Goal: Information Seeking & Learning: Learn about a topic

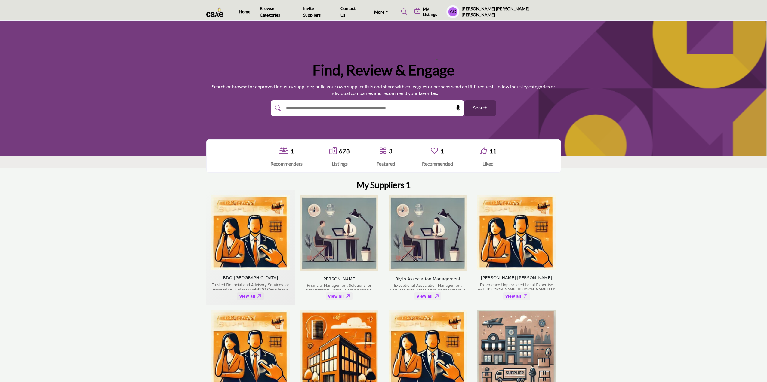
click at [238, 230] on img "BDO Canada company - Press Enter to view listing" at bounding box center [250, 233] width 78 height 75
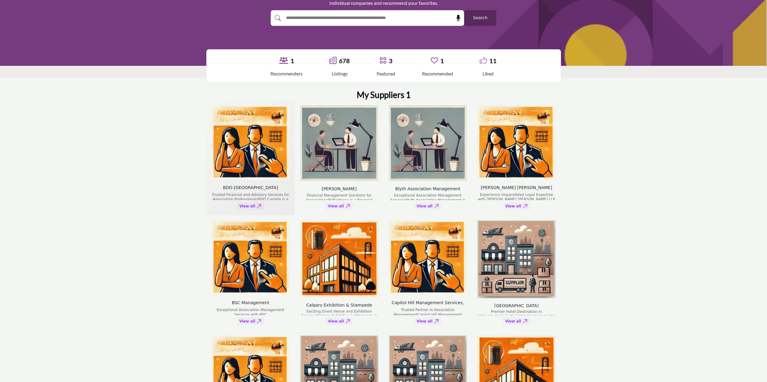
scroll to position [120, 0]
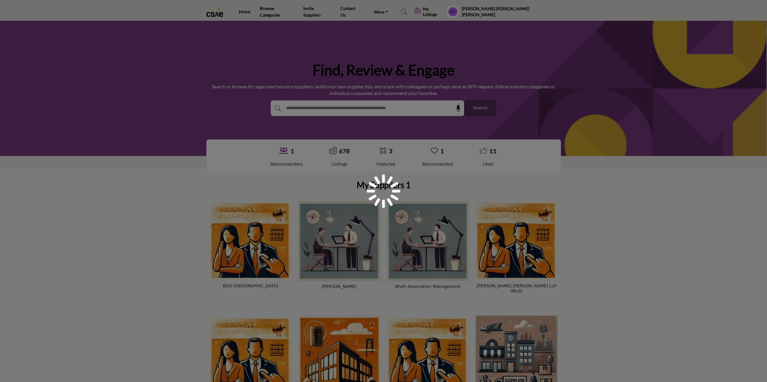
scroll to position [120, 0]
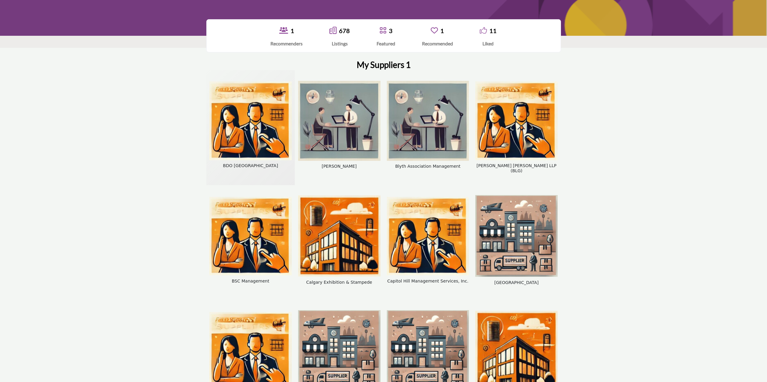
click at [233, 109] on img "BDO Canada company - Press Enter to interact with card" at bounding box center [250, 121] width 82 height 79
click at [251, 115] on img "BDO Canada company - Press Enter to interact with card" at bounding box center [250, 121] width 82 height 79
click at [251, 94] on img "BDO Canada company - Press Enter to interact with card" at bounding box center [250, 121] width 82 height 79
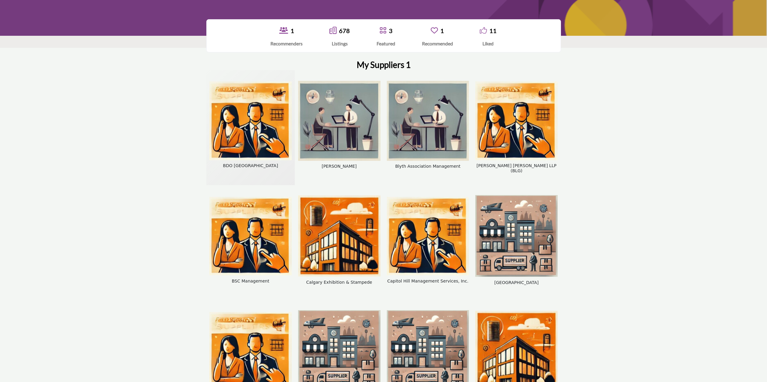
click at [251, 94] on img "BDO Canada company - Press Enter to interact with card" at bounding box center [250, 121] width 82 height 79
click at [357, 134] on img "Billhighway company - Press Enter to interact with card" at bounding box center [339, 121] width 82 height 80
click at [400, 128] on img "Blyth Association Management company - Press Enter to interact with card" at bounding box center [428, 121] width 82 height 80
click at [516, 124] on img "Borden Ladner Gervais LLP (BLG) company - Press Enter to interact with card" at bounding box center [516, 121] width 82 height 79
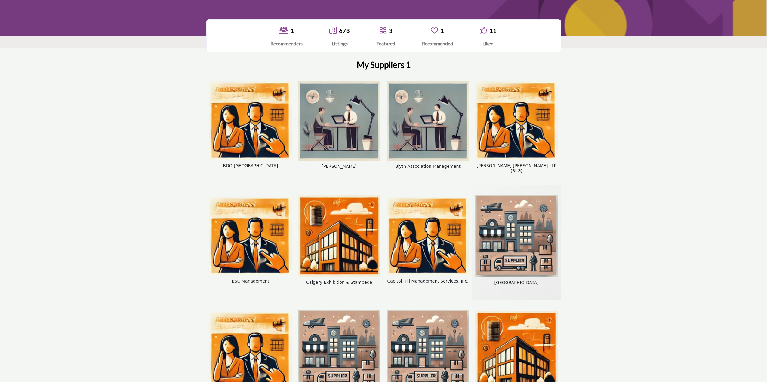
click at [518, 223] on img "Carriage House Inn company - Press Enter to interact with card" at bounding box center [516, 236] width 82 height 82
drag, startPoint x: 431, startPoint y: 220, endPoint x: 401, endPoint y: 220, distance: 30.7
click at [431, 220] on img "Capitol Hill Management Services, Inc. company - Press Enter to interact with c…" at bounding box center [428, 236] width 82 height 79
click at [353, 222] on img "Calgary Exhibition & Stampede company - Press Enter to interact with card" at bounding box center [339, 236] width 82 height 81
click at [262, 217] on img "BSC Management company - Press Enter to interact with card" at bounding box center [250, 236] width 82 height 79
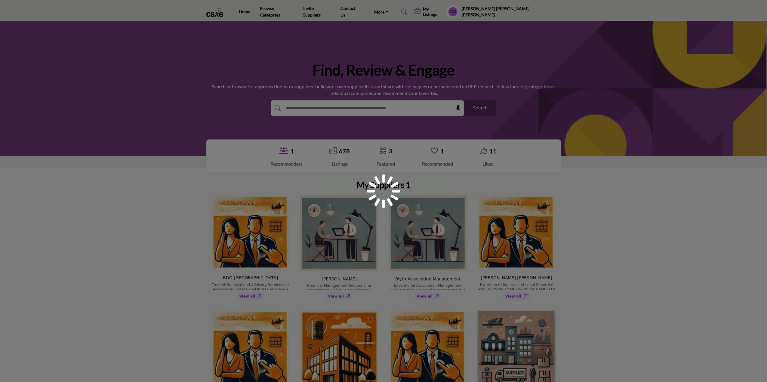
scroll to position [120, 0]
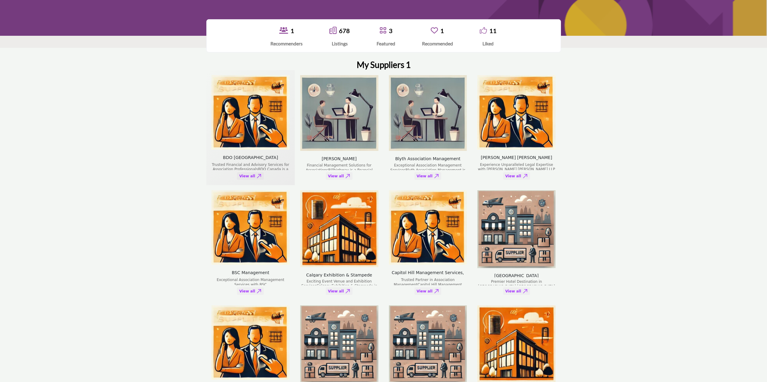
click at [260, 117] on img "BDO Canada company - Press Enter to view listing" at bounding box center [250, 112] width 78 height 75
click at [261, 159] on span "BDO [GEOGRAPHIC_DATA]" at bounding box center [250, 160] width 55 height 10
click at [259, 128] on img "BDO Canada company - Press Enter to view listing" at bounding box center [250, 112] width 78 height 75
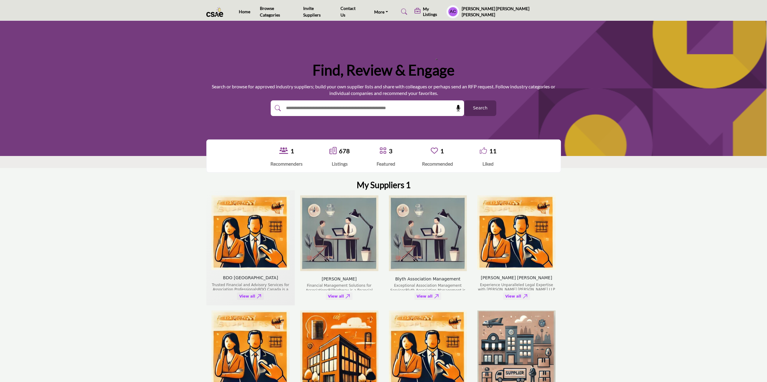
click at [266, 211] on img "BDO Canada company - Press Enter to view listing" at bounding box center [250, 233] width 78 height 75
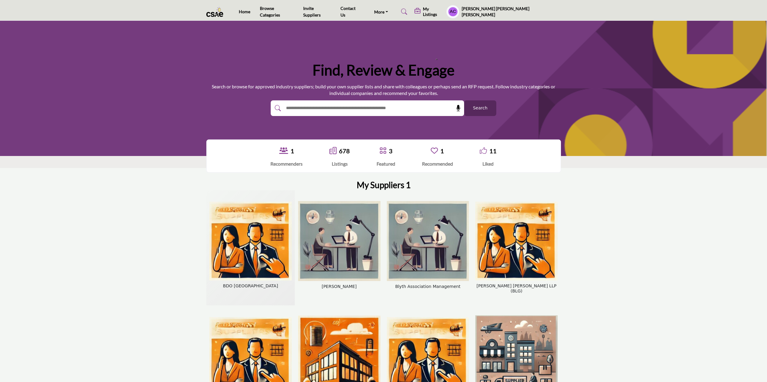
click at [244, 235] on img "BDO Canada company - Press Enter to interact with card" at bounding box center [250, 241] width 82 height 79
click at [264, 241] on img "BDO Canada company - Press Enter to interact with card" at bounding box center [250, 241] width 82 height 79
click at [332, 235] on img "Billhighway company - Press Enter to interact with card" at bounding box center [339, 241] width 82 height 80
click at [395, 234] on img "Blyth Association Management company - Press Enter to interact with card" at bounding box center [428, 241] width 82 height 80
click at [522, 234] on img "Borden Ladner Gervais LLP (BLG) company - Press Enter to interact with card" at bounding box center [516, 241] width 82 height 79
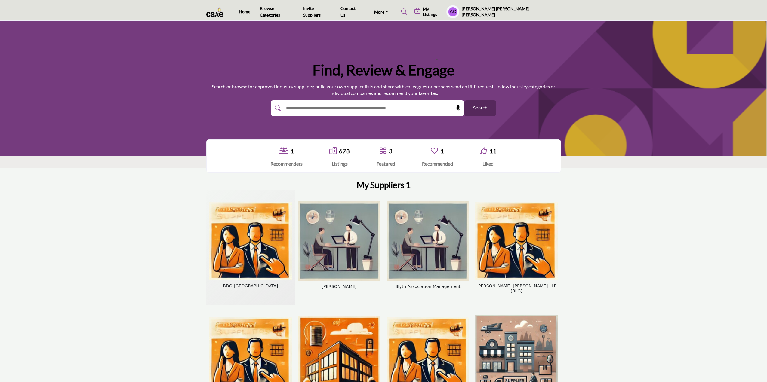
click at [259, 261] on img "BDO Canada company - Press Enter to interact with card" at bounding box center [250, 241] width 82 height 79
click at [243, 221] on img "BDO Canada company - Press Enter to interact with card" at bounding box center [250, 241] width 82 height 79
click at [242, 240] on img "BDO Canada company - Press Enter to interact with card" at bounding box center [250, 241] width 82 height 79
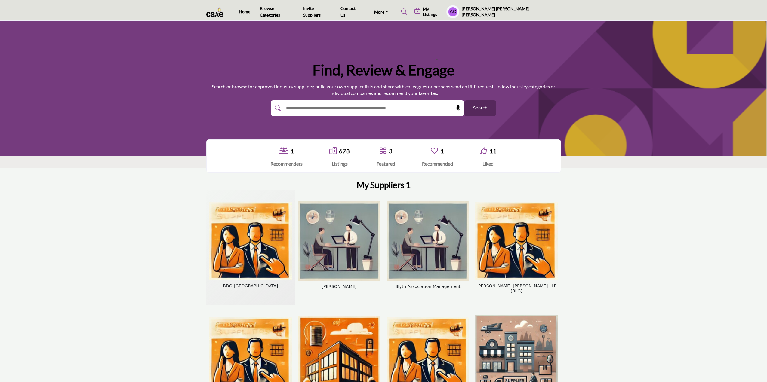
click at [264, 217] on img "BDO Canada company - Press Enter to interact with card" at bounding box center [250, 241] width 82 height 79
click at [258, 240] on img "BDO Canada company - Press Enter to interact with card" at bounding box center [250, 241] width 82 height 79
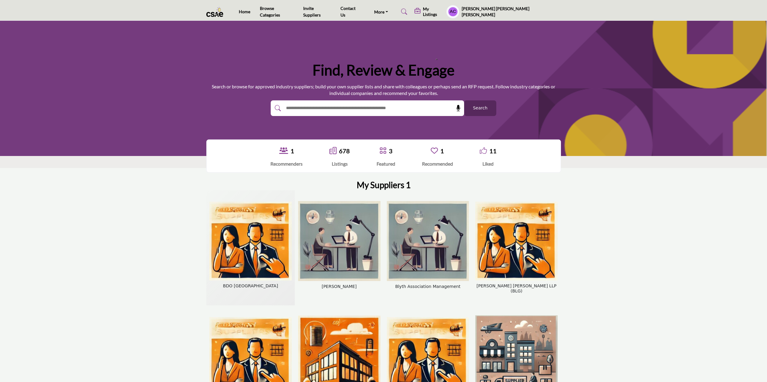
click at [238, 222] on img "BDO Canada company - Press Enter to interact with card" at bounding box center [250, 241] width 82 height 79
click at [232, 285] on div "BDO [GEOGRAPHIC_DATA]" at bounding box center [250, 247] width 82 height 109
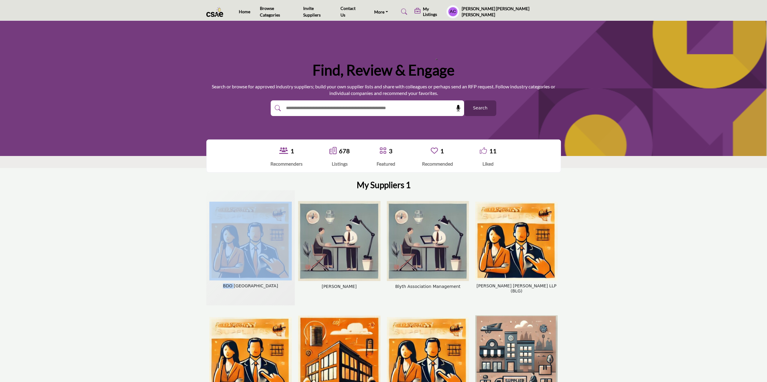
click at [232, 285] on div "BDO [GEOGRAPHIC_DATA]" at bounding box center [250, 247] width 82 height 109
click at [239, 254] on img "BDO Canada company - Press Enter to interact with card" at bounding box center [250, 241] width 82 height 79
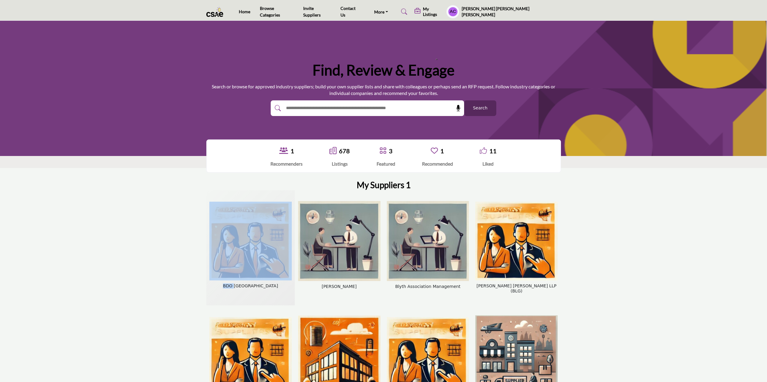
click at [239, 254] on img "BDO Canada company - Press Enter to interact with card" at bounding box center [250, 241] width 82 height 79
click at [247, 227] on img "BDO Canada company - Press Enter to interact with card" at bounding box center [250, 241] width 82 height 79
click at [231, 292] on div "BDO [GEOGRAPHIC_DATA]" at bounding box center [250, 247] width 82 height 109
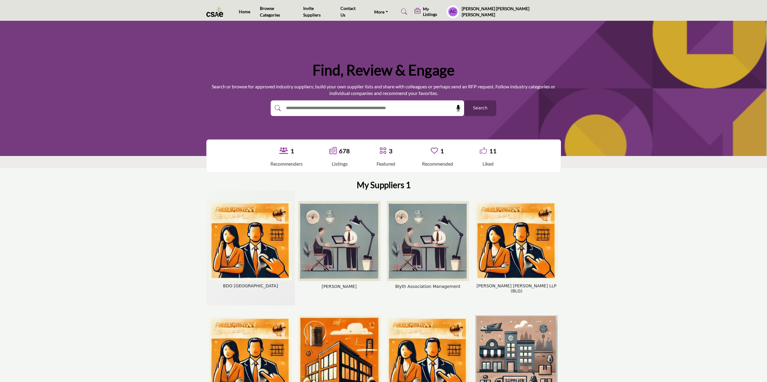
click at [232, 291] on div "BDO [GEOGRAPHIC_DATA]" at bounding box center [250, 247] width 82 height 109
click at [250, 232] on img "BDO Canada company - Press Enter to interact with card" at bounding box center [250, 241] width 82 height 79
click at [238, 246] on img "BDO Canada company - Press Enter to interact with card" at bounding box center [250, 241] width 82 height 79
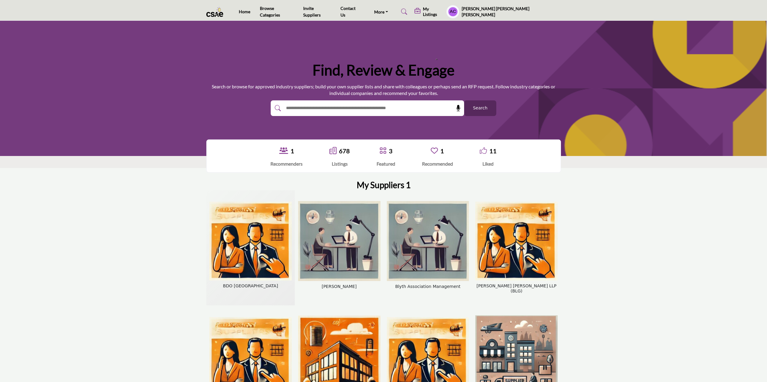
click at [238, 246] on img "BDO Canada company - Press Enter to interact with card" at bounding box center [250, 241] width 82 height 79
click at [229, 292] on div "BDO [GEOGRAPHIC_DATA]" at bounding box center [250, 247] width 82 height 109
click at [303, 290] on div "[PERSON_NAME]" at bounding box center [339, 247] width 82 height 109
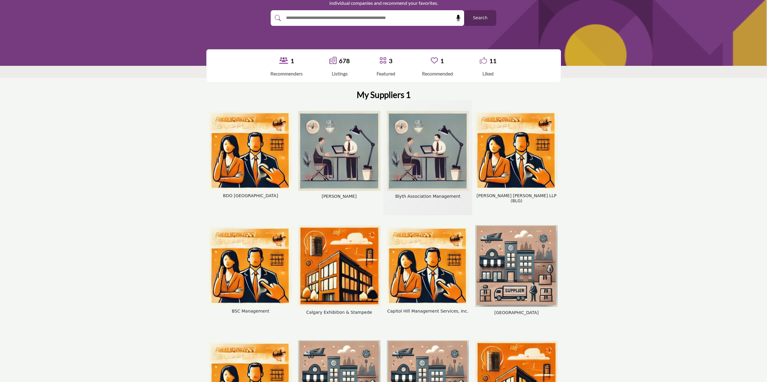
scroll to position [120, 0]
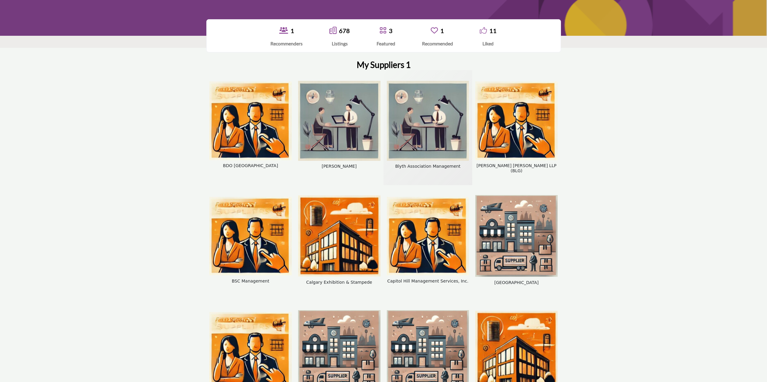
click at [427, 130] on img "Blyth Association Management company - Press Enter to interact with card" at bounding box center [428, 121] width 82 height 80
click at [439, 243] on img "Capitol Hill Management Services, Inc. company - Press Enter to interact with c…" at bounding box center [428, 236] width 82 height 79
click at [321, 236] on img "Calgary Exhibition & Stampede company - Press Enter to interact with card" at bounding box center [339, 236] width 82 height 81
click at [264, 239] on img "BSC Management company - Press Enter to interact with card" at bounding box center [250, 236] width 82 height 79
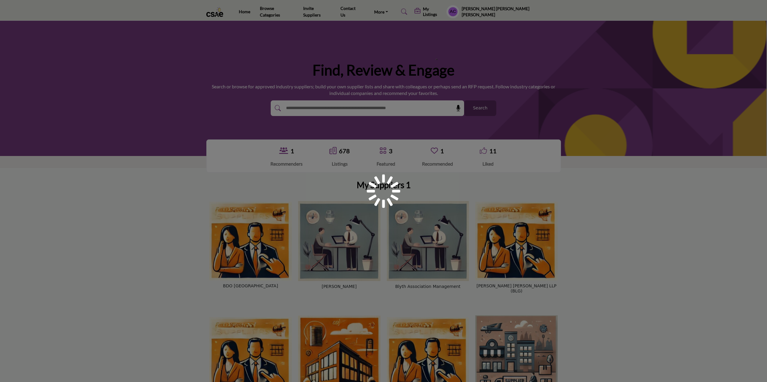
scroll to position [120, 0]
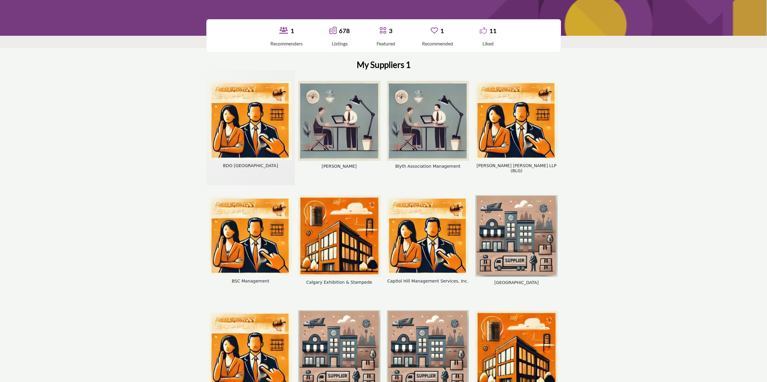
click at [256, 119] on img "BDO Canada company - Press Enter to interact with card" at bounding box center [250, 121] width 82 height 79
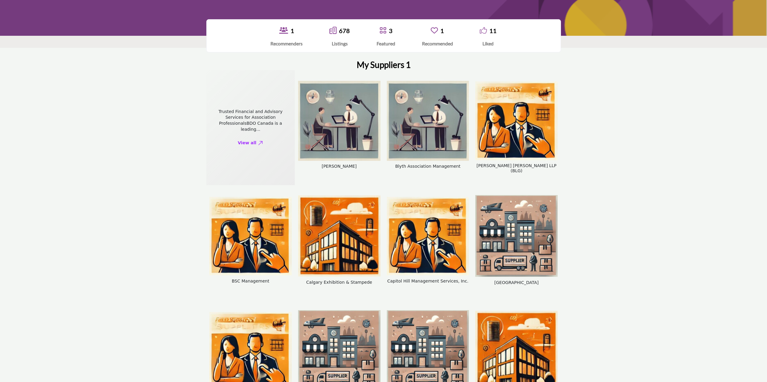
click at [256, 112] on div "Trusted Financial and Advisory Services for Association ProfessionalsBDO Canada…" at bounding box center [250, 120] width 79 height 23
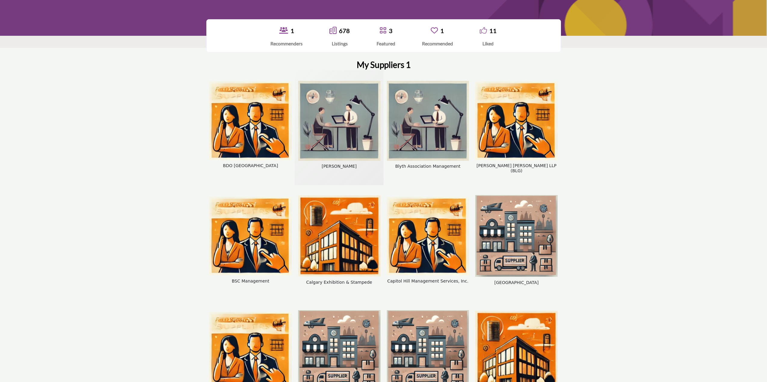
click at [338, 127] on img "Billhighway company - Press Enter to interact with card" at bounding box center [339, 121] width 82 height 80
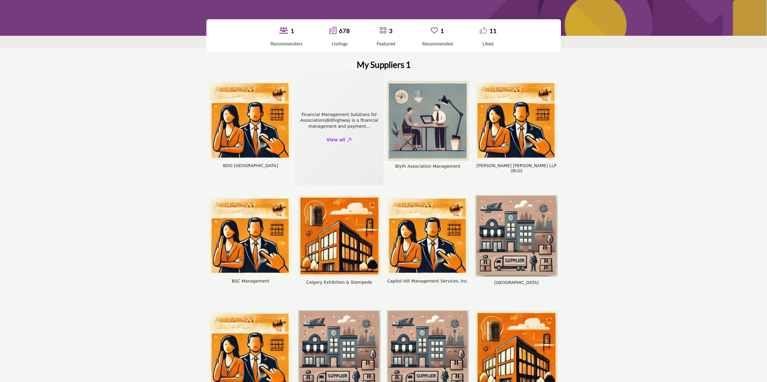
click at [353, 120] on div "Financial Management Solutions for AssociationsBillhighway is a financial manag…" at bounding box center [339, 121] width 79 height 18
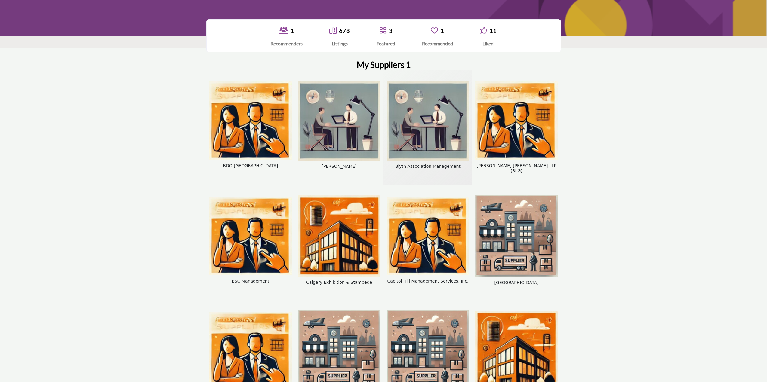
click at [423, 124] on img "Blyth Association Management company - Press Enter to interact with card" at bounding box center [428, 121] width 82 height 80
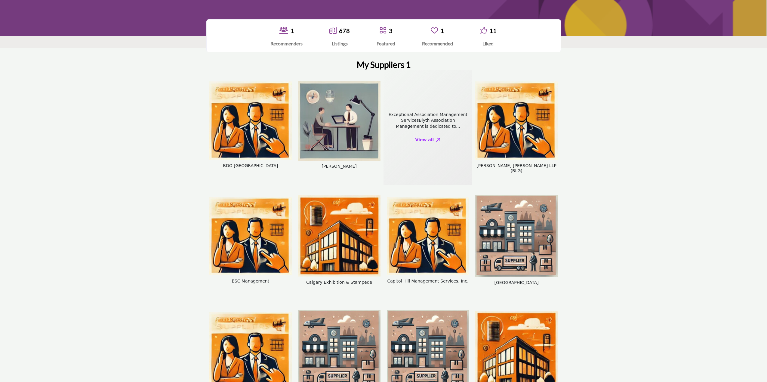
click at [423, 124] on div "Blyth Association Management Blyth Association Management Exceptional Associati…" at bounding box center [428, 127] width 82 height 109
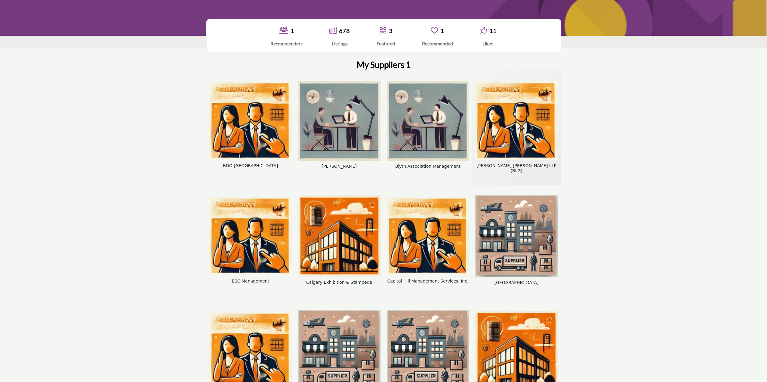
click at [511, 124] on img "Borden Ladner Gervais LLP (BLG) company - Press Enter to interact with card" at bounding box center [516, 121] width 82 height 79
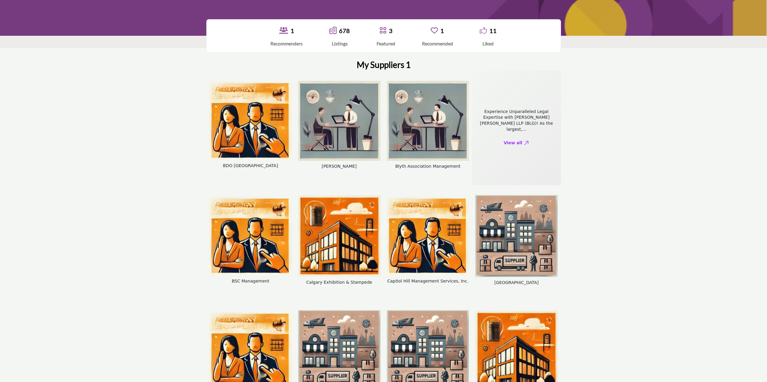
click at [511, 124] on div "Borden Ladner Gervais LLP (BLG) Borden Ladner Gervais LLP (BLG) Experience Unpa…" at bounding box center [516, 127] width 82 height 109
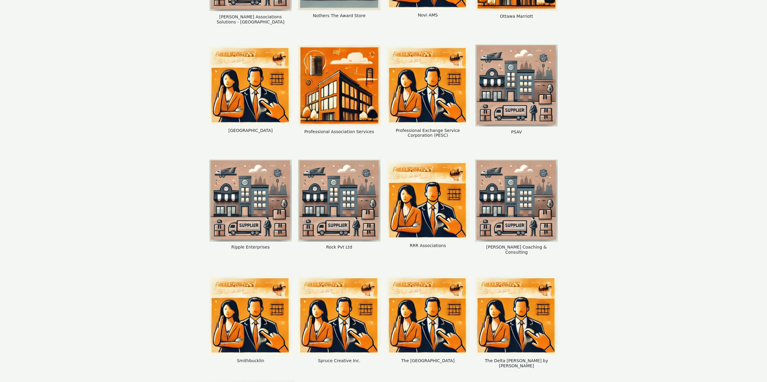
scroll to position [1474, 0]
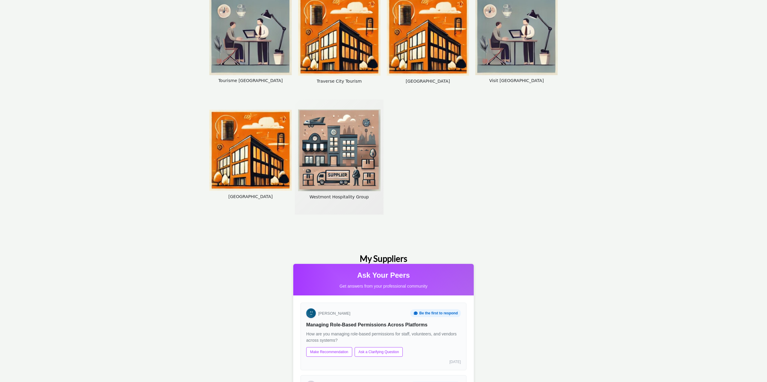
click at [340, 147] on img "Westmont Hospitality Group company - Press Enter to interact with card" at bounding box center [339, 150] width 82 height 82
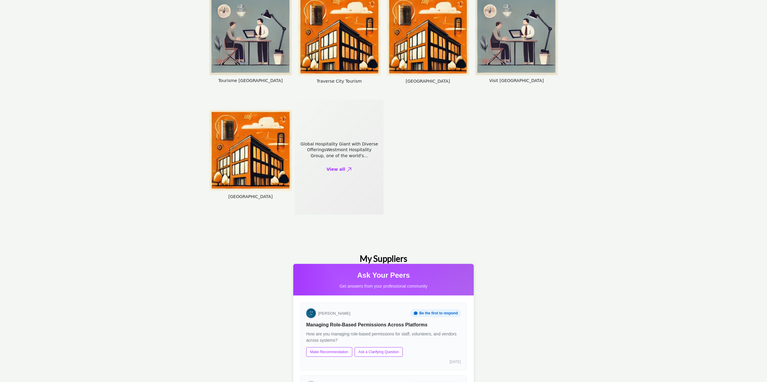
click at [336, 136] on img "Westmont Hospitality Group company - Press Enter to interact with card" at bounding box center [339, 150] width 82 height 82
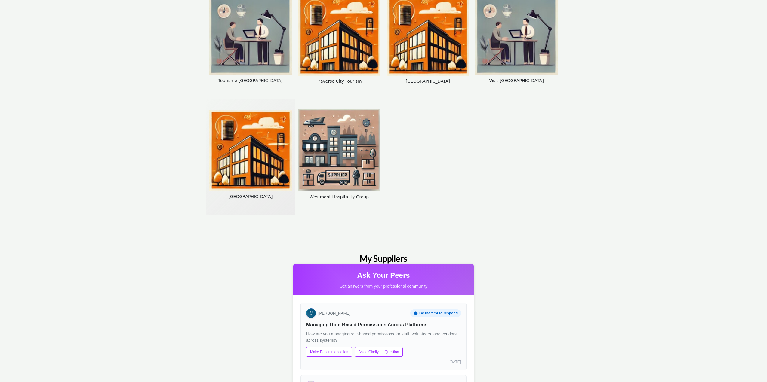
click at [259, 142] on img "West Edmonton Mall company - Press Enter to interact with card" at bounding box center [250, 150] width 82 height 81
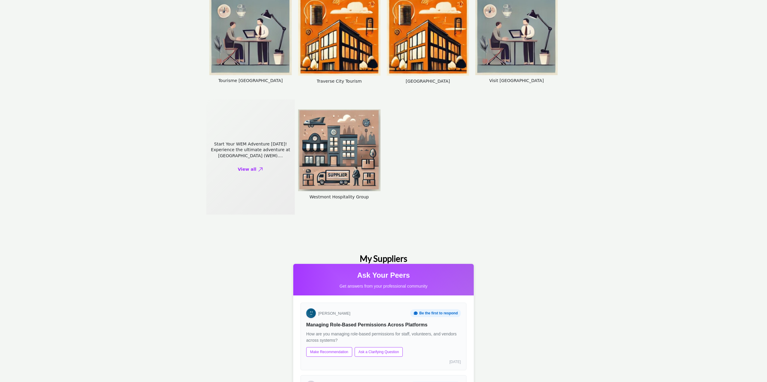
click at [254, 139] on div "West Edmonton Mall Start Your WEM Adventure Today! Experience the ultimate adve…" at bounding box center [250, 157] width 82 height 109
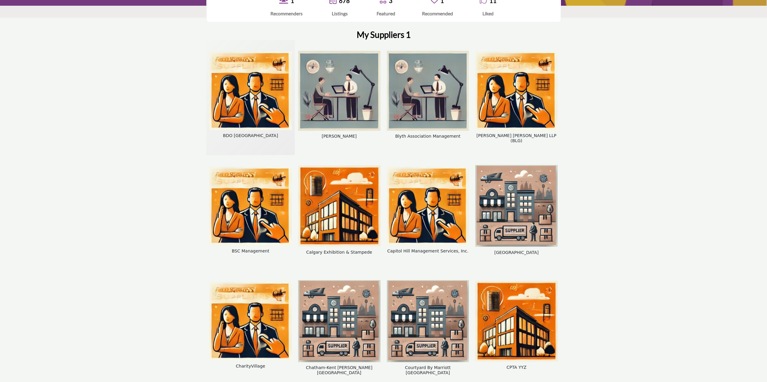
scroll to position [60, 0]
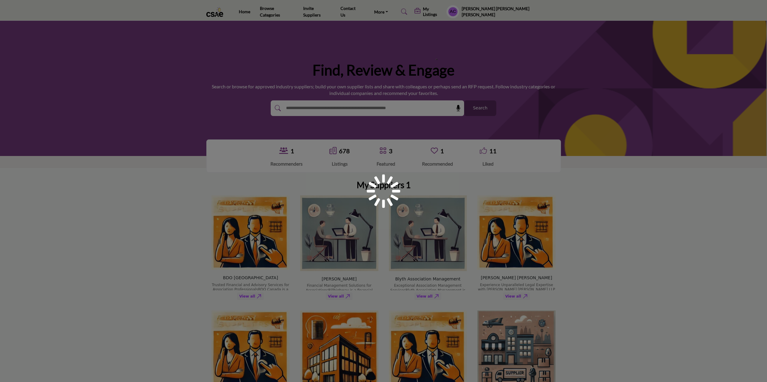
scroll to position [60, 0]
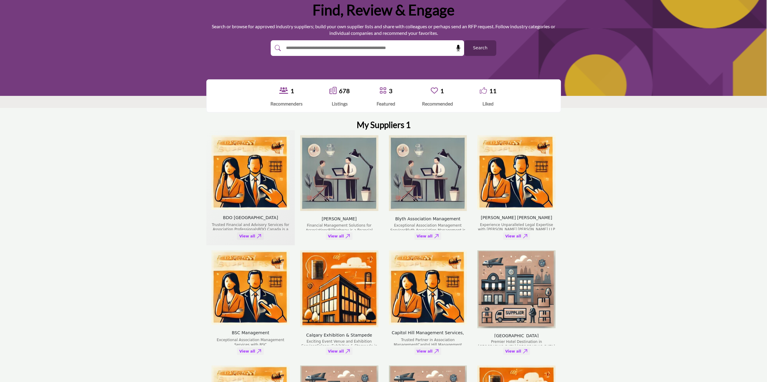
click at [244, 204] on img "BDO Canada company - Press Enter to view listing" at bounding box center [250, 172] width 78 height 75
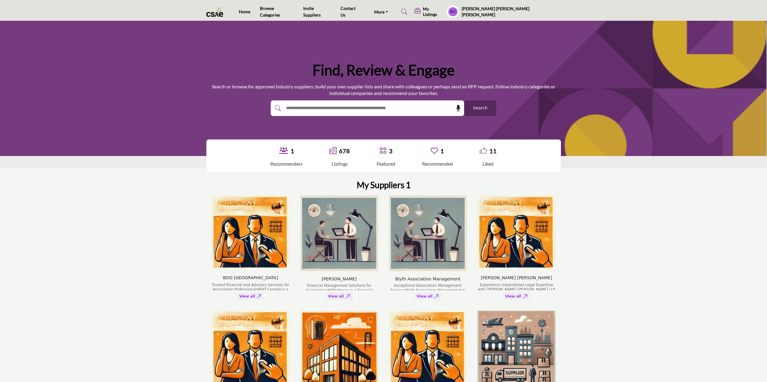
scroll to position [30, 0]
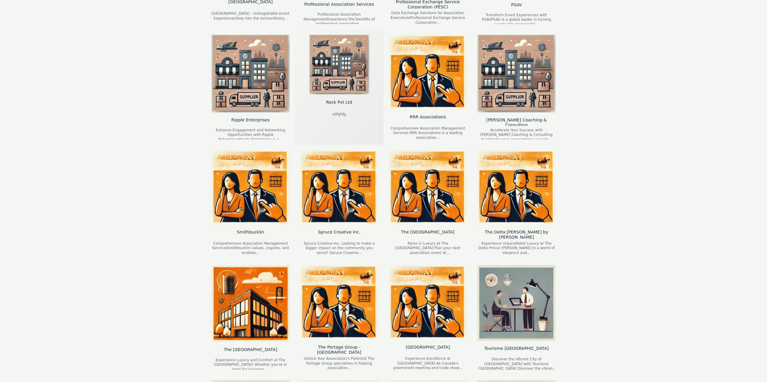
scroll to position [1053, 0]
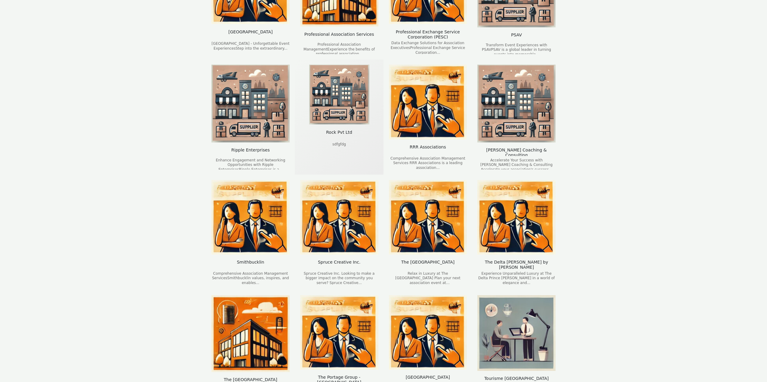
click at [338, 158] on div "sdfgfdg" at bounding box center [339, 155] width 14 height 27
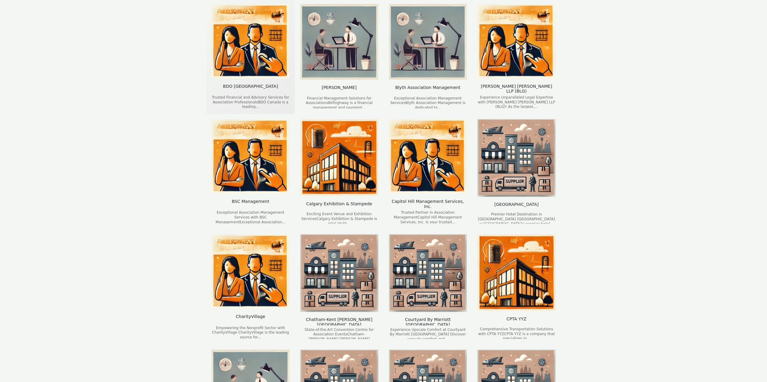
scroll to position [0, 0]
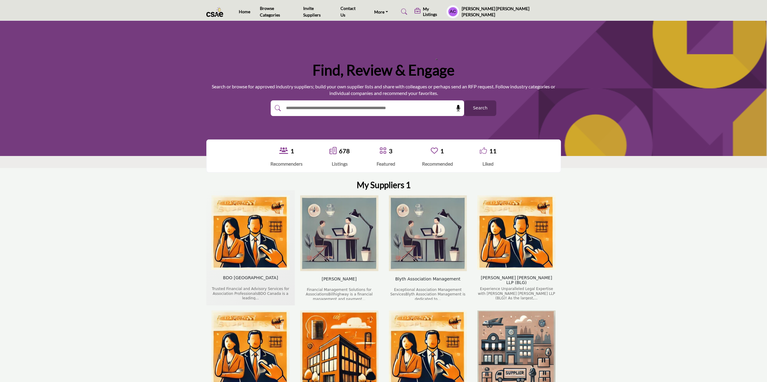
click at [260, 277] on span "BDO [GEOGRAPHIC_DATA]" at bounding box center [250, 281] width 55 height 10
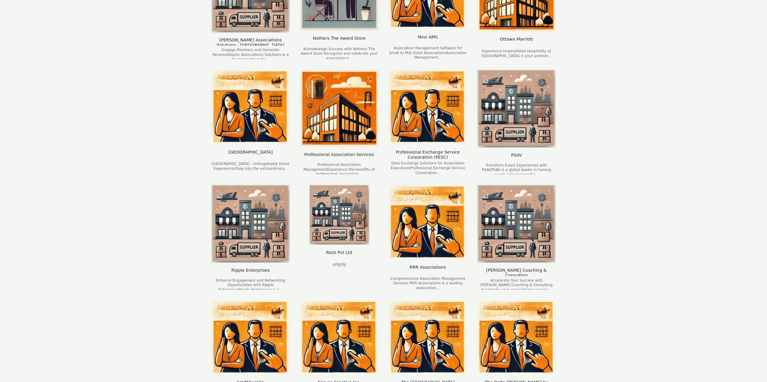
scroll to position [963, 0]
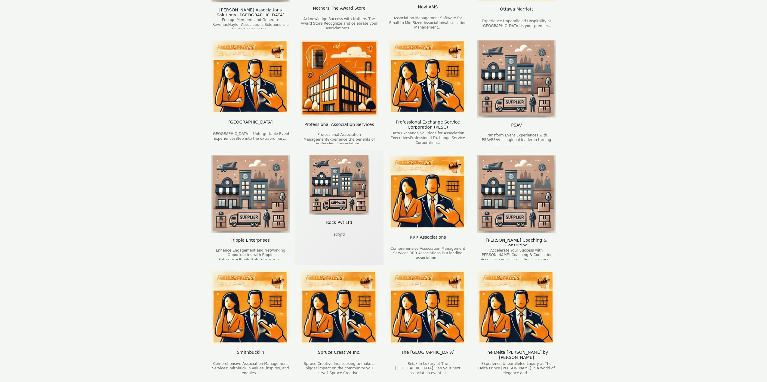
click at [341, 243] on div "sdfgfd" at bounding box center [339, 246] width 11 height 27
click at [250, 86] on img "Palm Springs Convention Center company - Press Enter to view listing" at bounding box center [250, 77] width 78 height 75
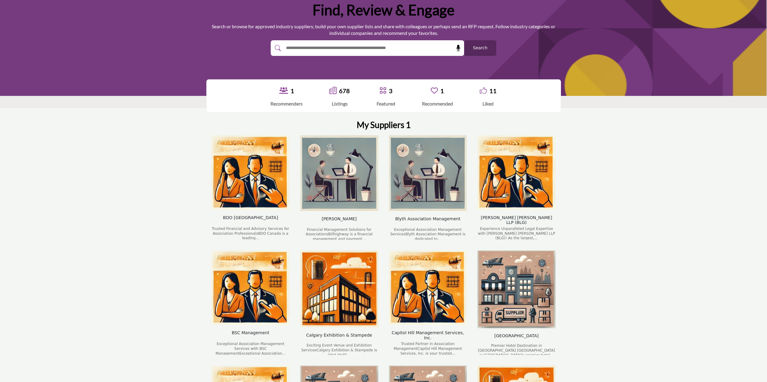
scroll to position [0, 0]
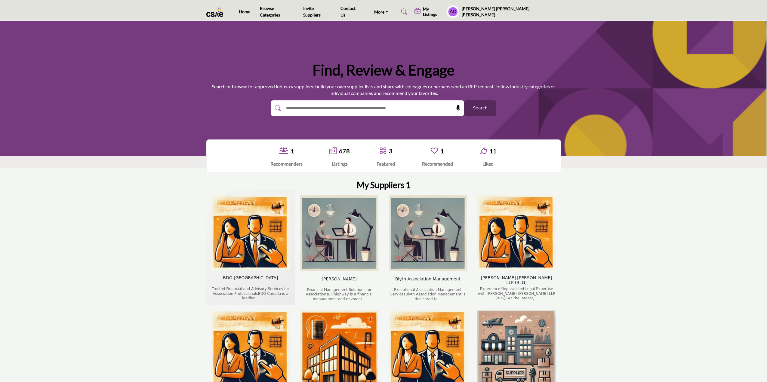
click at [235, 217] on img "BDO Canada company - Press Enter to view listing" at bounding box center [250, 233] width 78 height 75
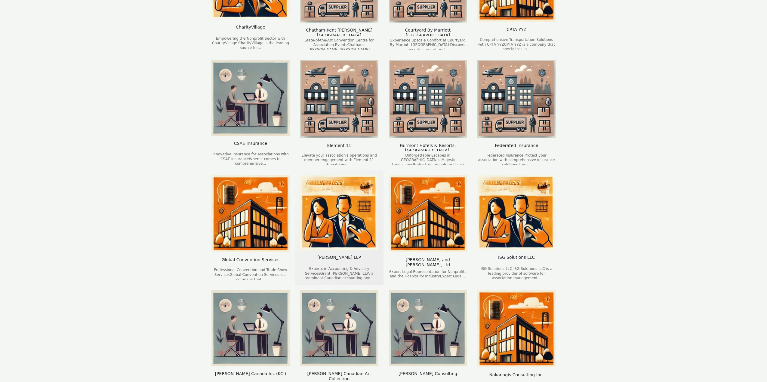
scroll to position [421, 0]
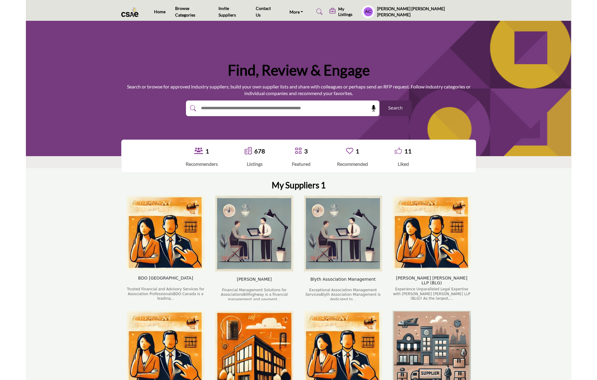
scroll to position [90, 0]
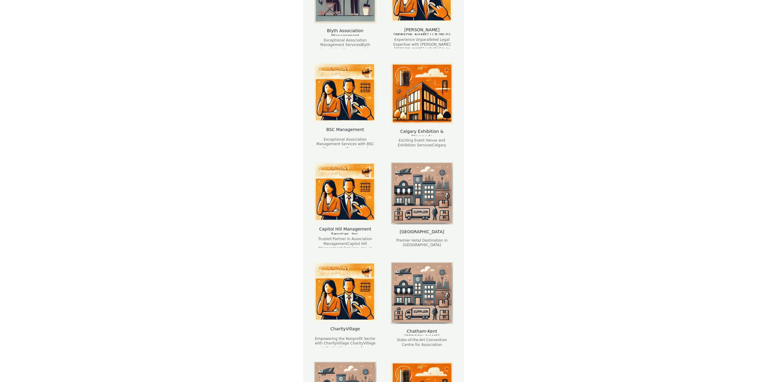
scroll to position [323, 0]
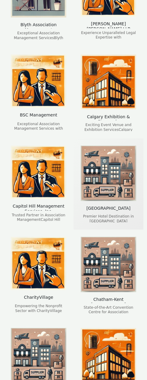
drag, startPoint x: 147, startPoint y: 164, endPoint x: 128, endPoint y: 164, distance: 19.6
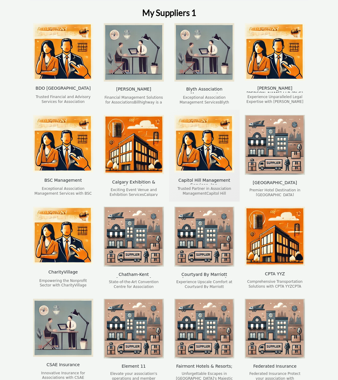
scroll to position [112, 0]
